Goal: Task Accomplishment & Management: Complete application form

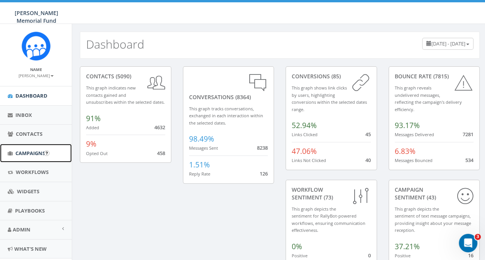
click at [24, 155] on span "Campaigns" at bounding box center [30, 153] width 30 height 7
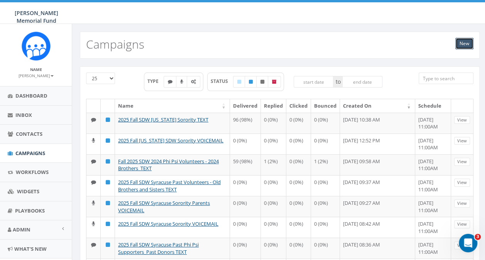
click at [464, 47] on link "New" at bounding box center [464, 44] width 18 height 12
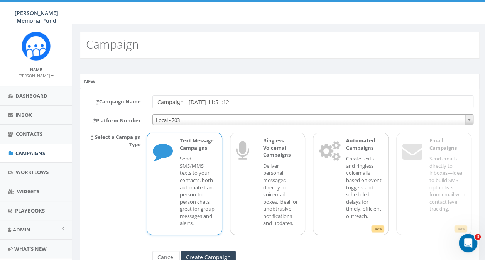
drag, startPoint x: 238, startPoint y: 102, endPoint x: 148, endPoint y: 103, distance: 90.6
click at [148, 103] on div "Campaign - [DATE] 11:51:12" at bounding box center [312, 101] width 332 height 13
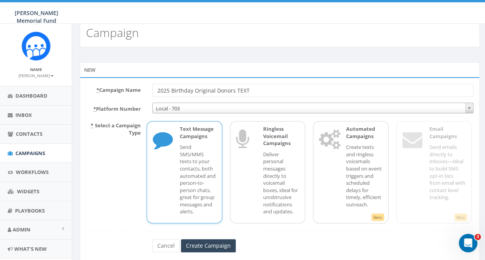
scroll to position [32, 0]
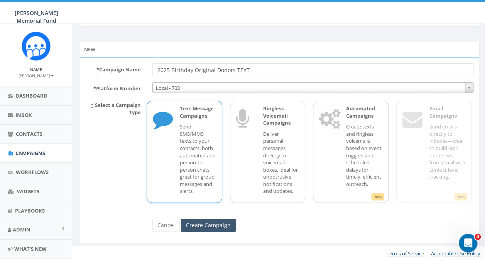
type input "2025 Birthday Original Donors TEXT"
click at [220, 225] on input "Create Campaign" at bounding box center [208, 225] width 55 height 13
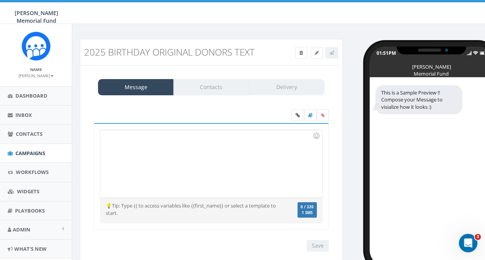
click at [129, 138] on div at bounding box center [210, 163] width 221 height 67
